Goal: Transaction & Acquisition: Purchase product/service

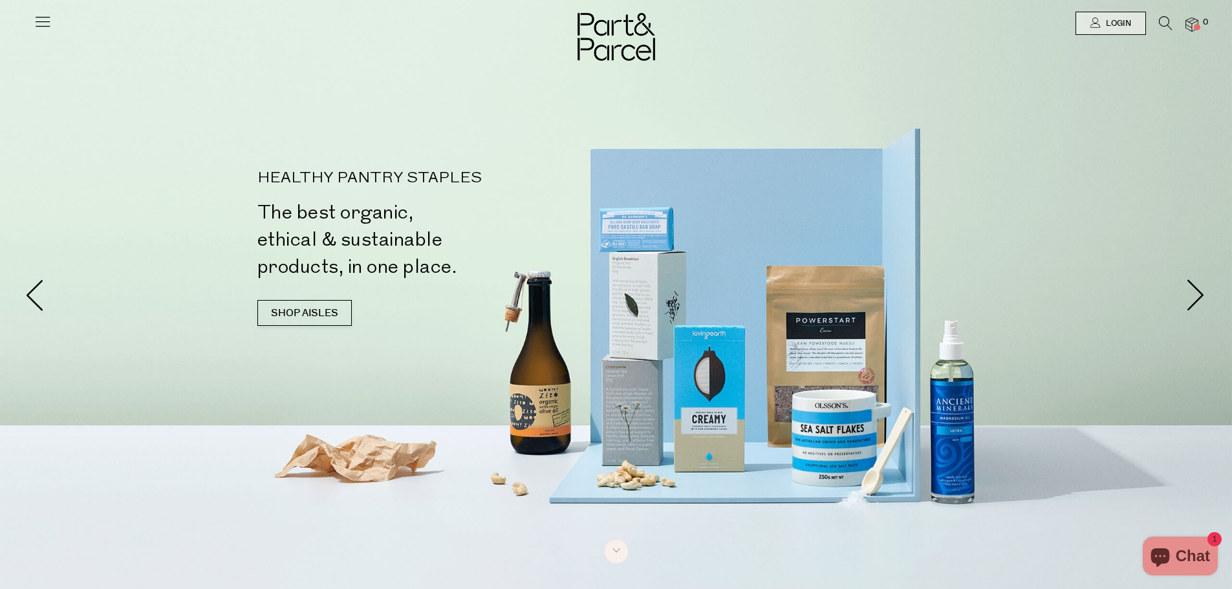
click at [45, 20] on icon at bounding box center [43, 21] width 18 height 18
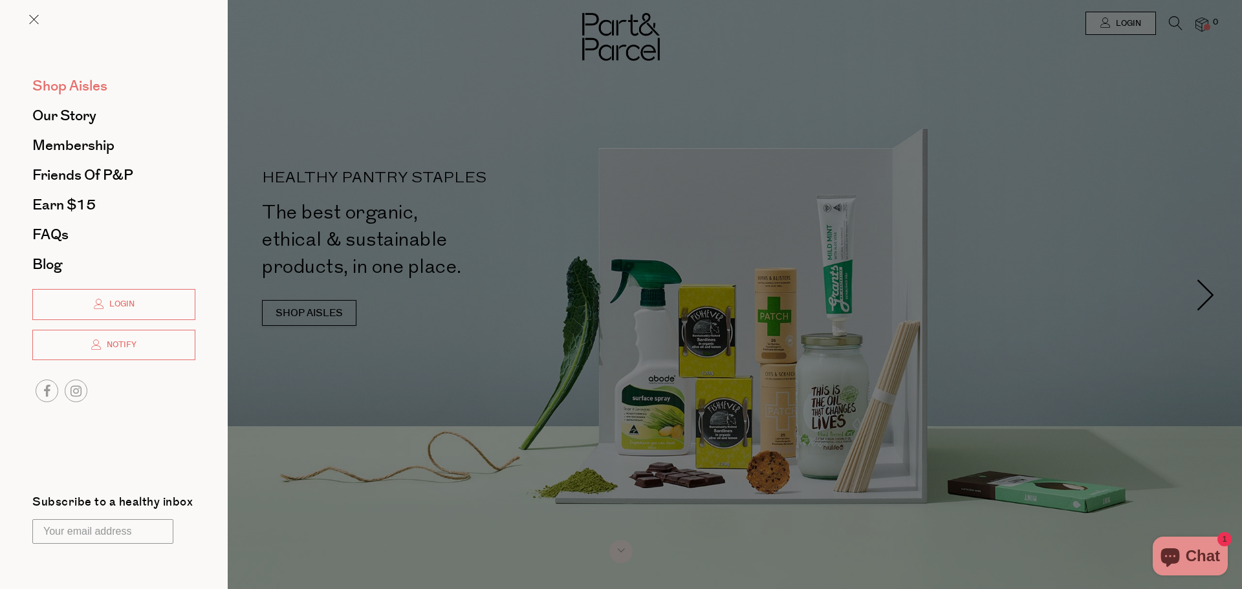
click at [83, 77] on span "Shop Aisles" at bounding box center [69, 86] width 75 height 21
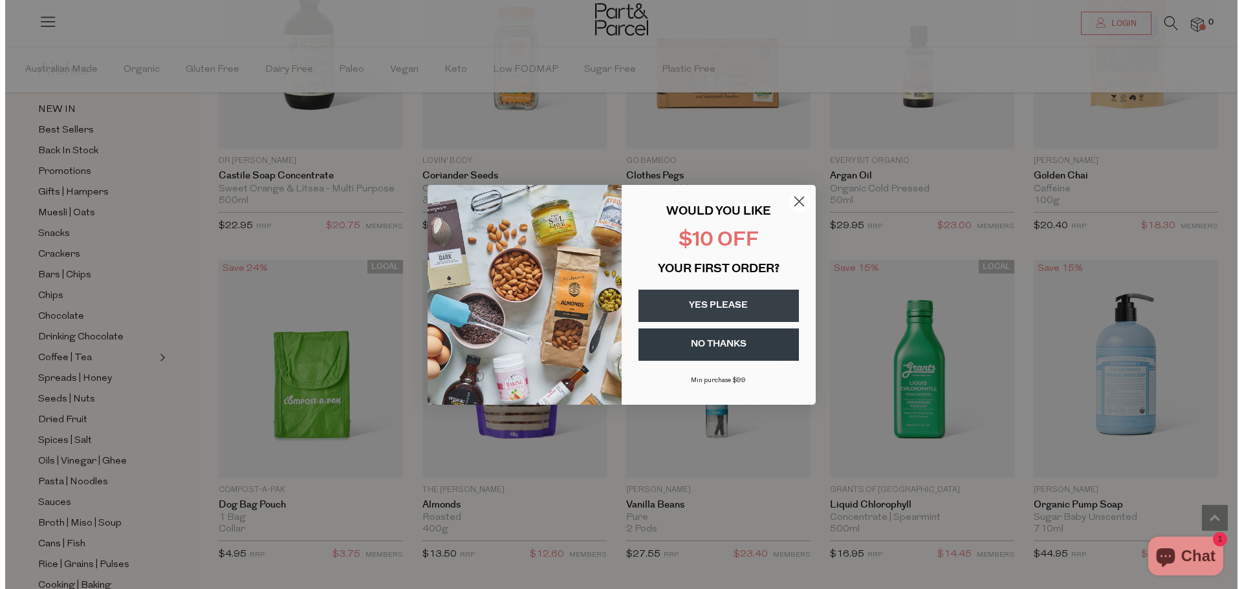
scroll to position [1561, 0]
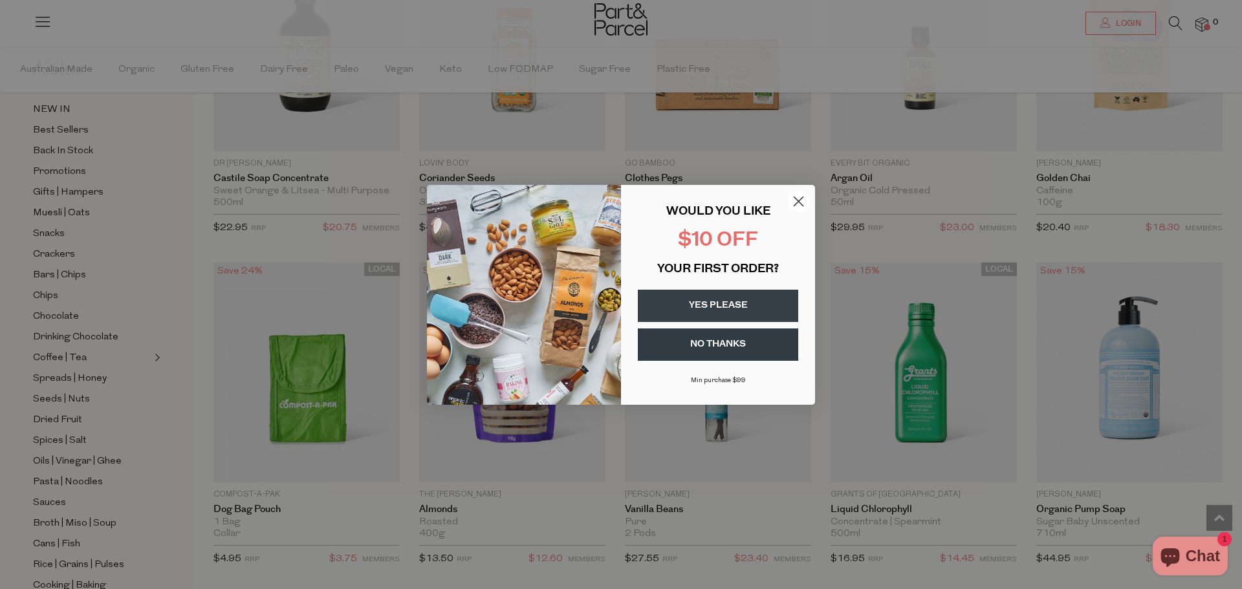
click at [794, 204] on circle "Close dialog" at bounding box center [798, 200] width 21 height 21
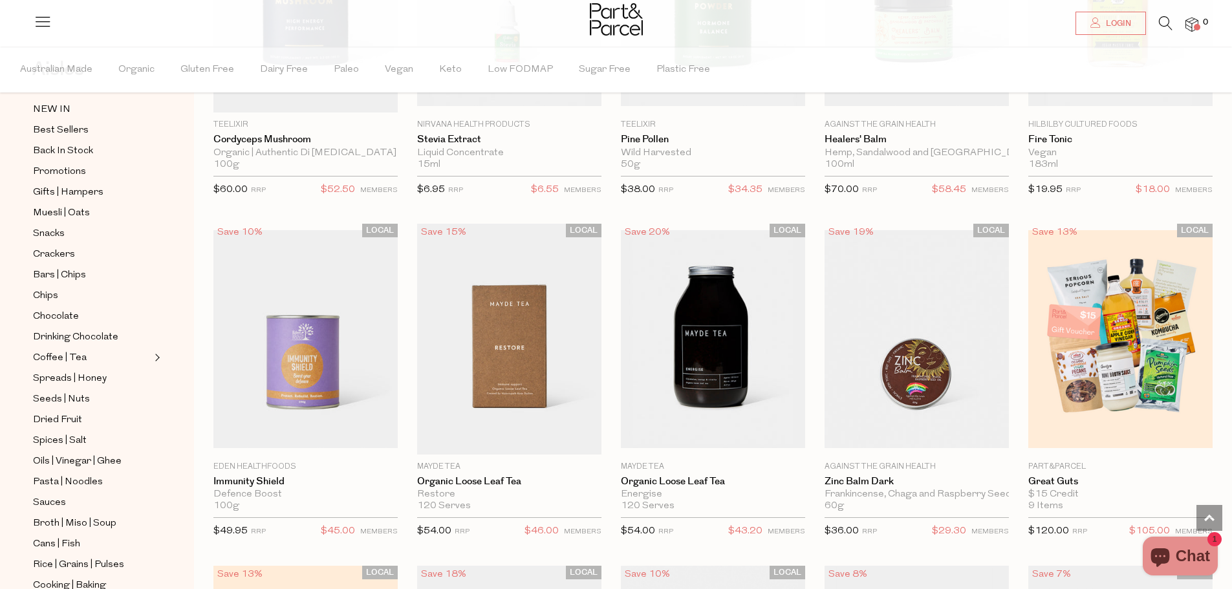
scroll to position [2716, 0]
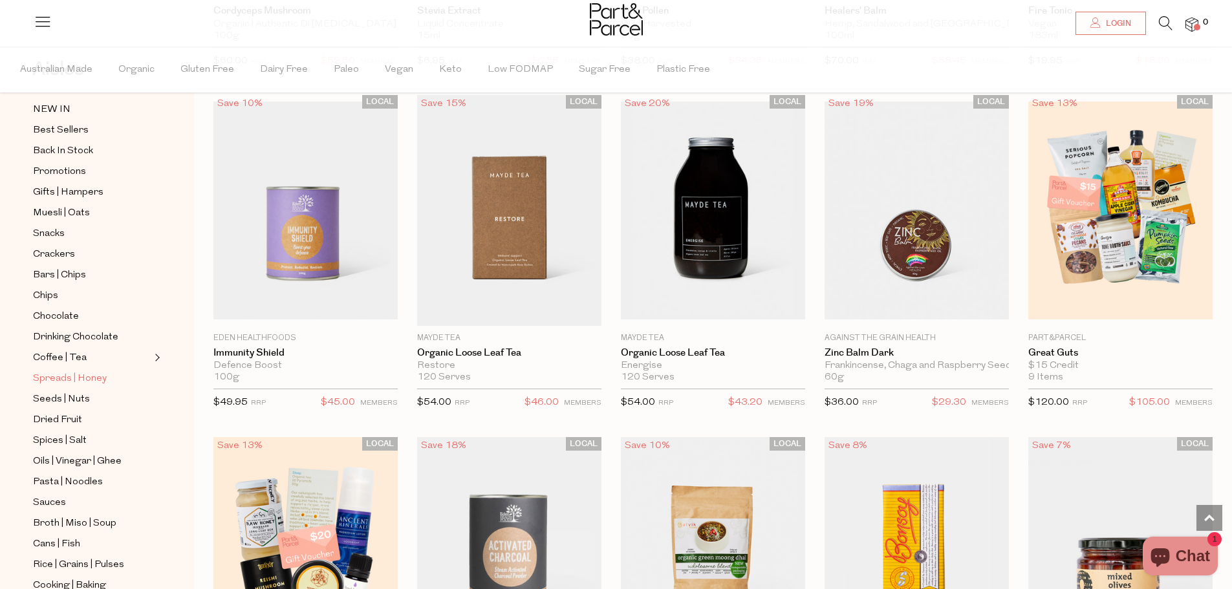
click at [91, 371] on span "Spreads | Honey" at bounding box center [70, 379] width 74 height 16
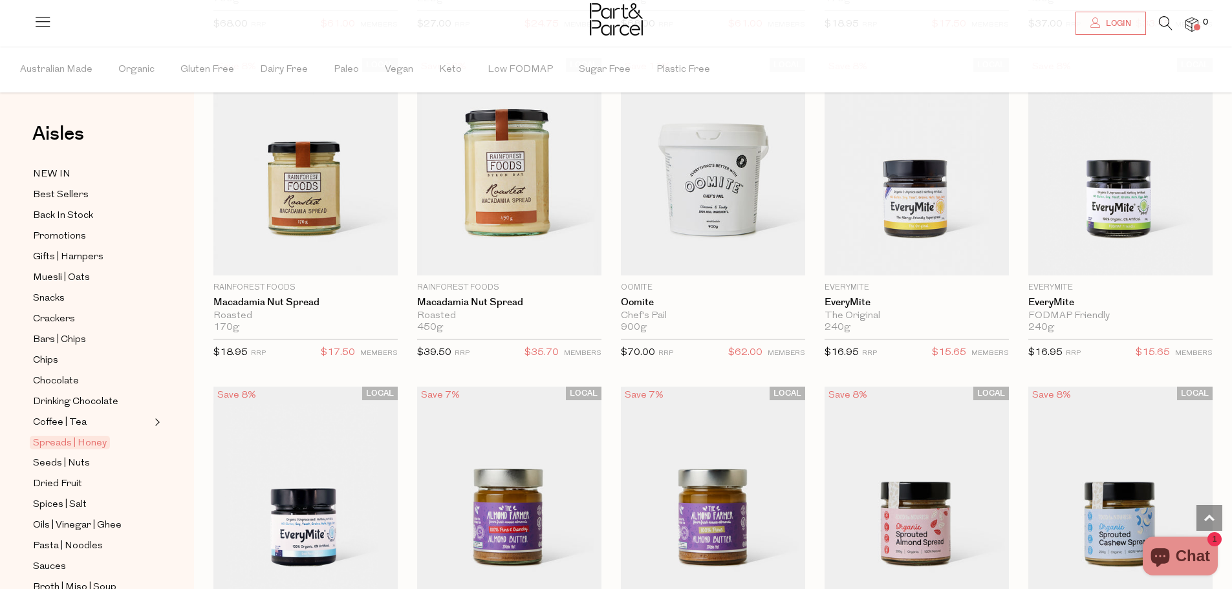
scroll to position [1358, 0]
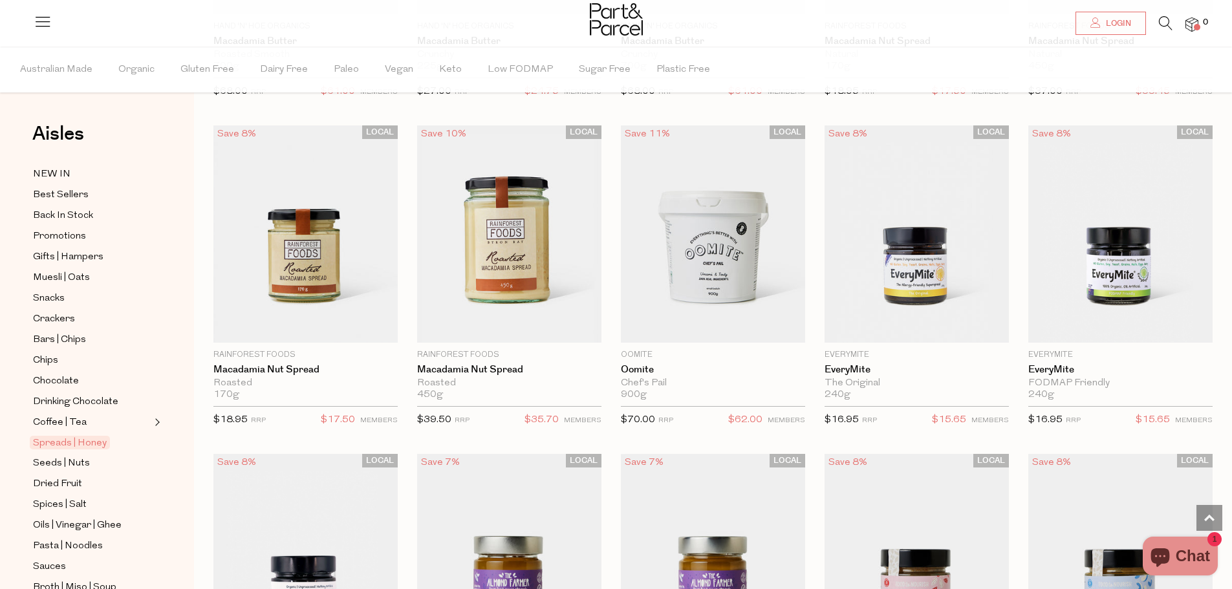
click at [721, 236] on img at bounding box center [713, 233] width 184 height 217
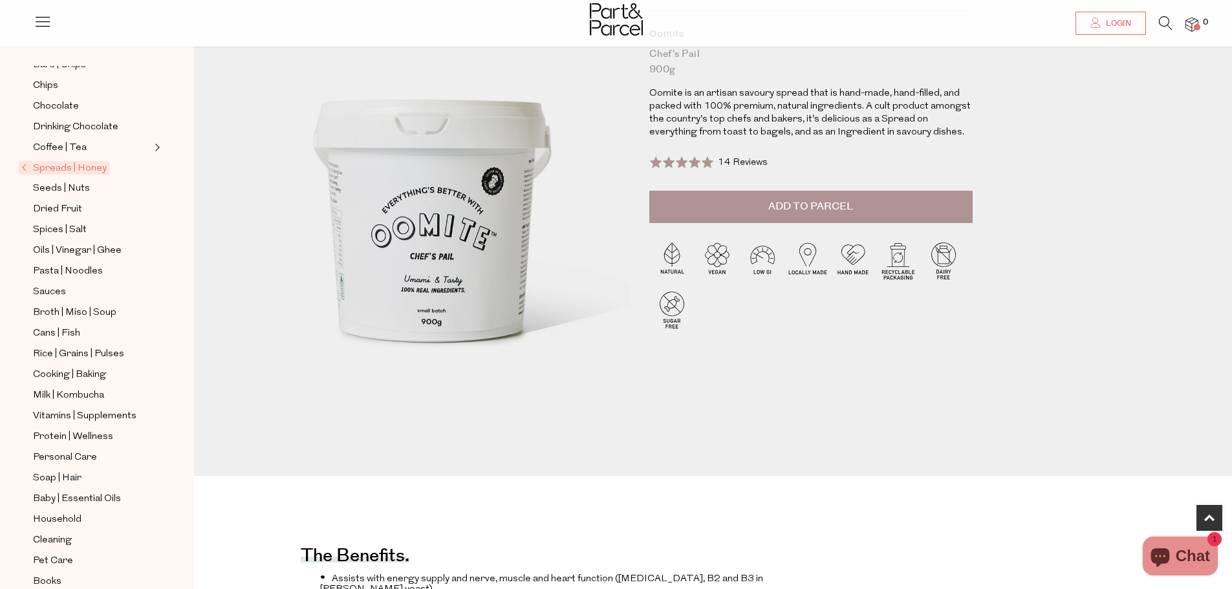
scroll to position [259, 0]
